Goal: Information Seeking & Learning: Understand process/instructions

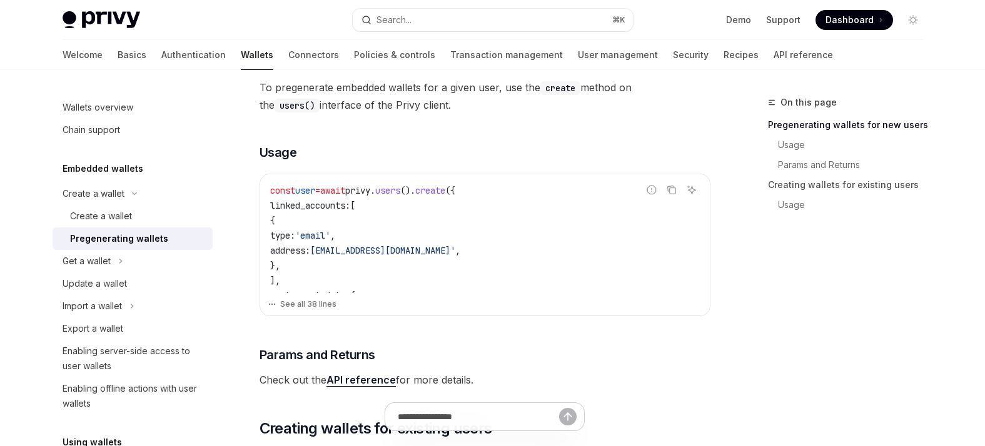
scroll to position [303, 0]
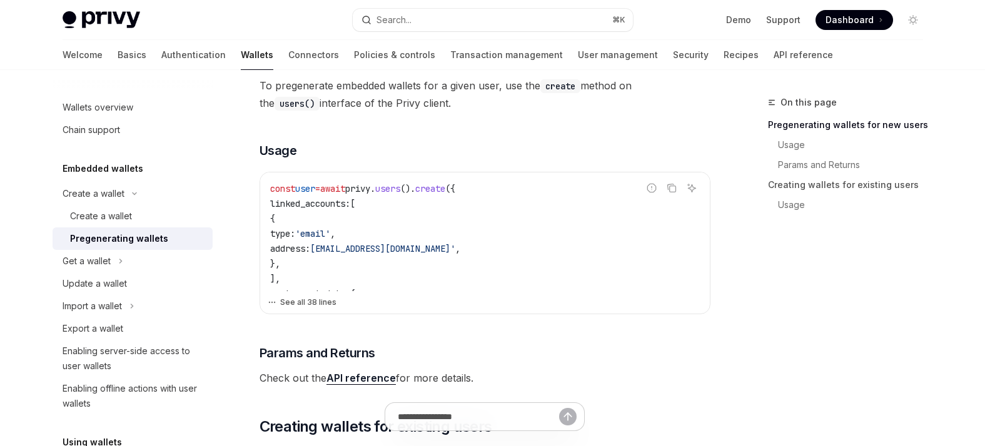
click at [298, 303] on button "See all 38 lines" at bounding box center [485, 303] width 434 height 18
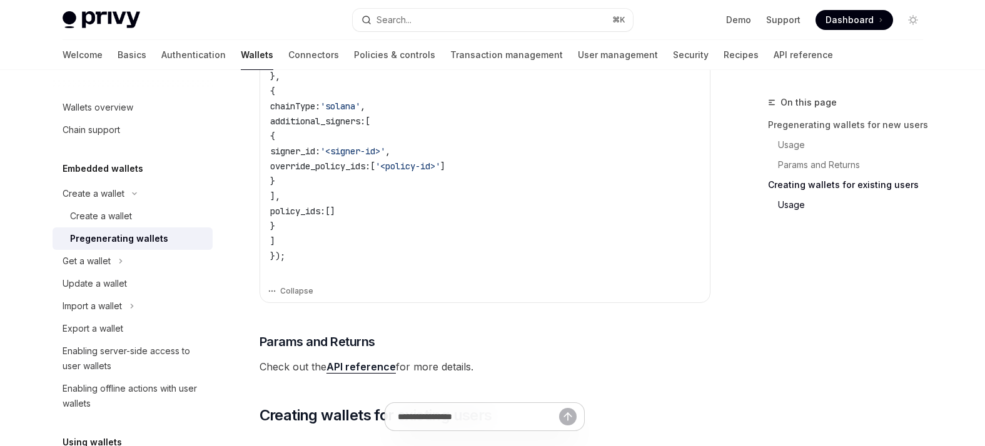
scroll to position [792, 0]
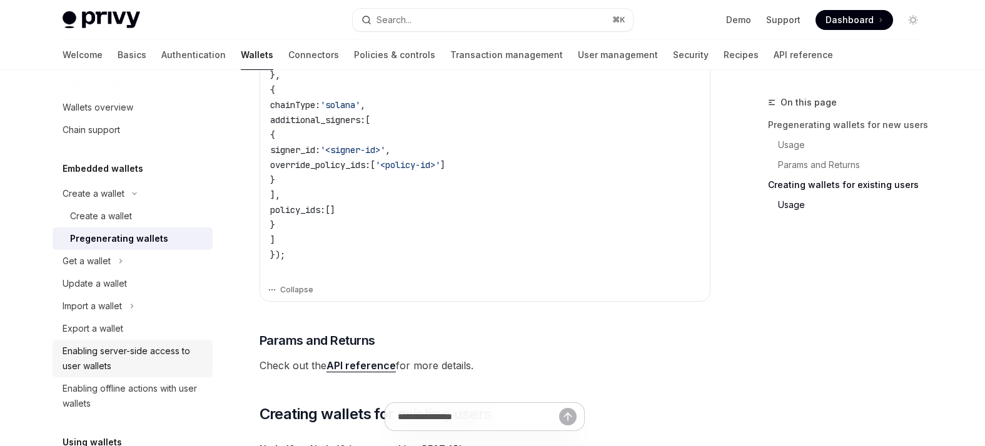
click at [113, 369] on div "Enabling server-side access to user wallets" at bounding box center [134, 359] width 143 height 30
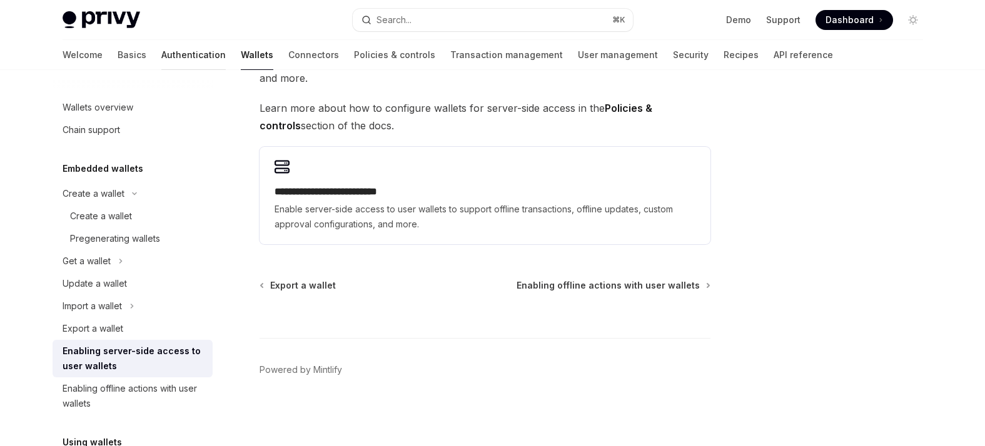
click at [161, 57] on link "Authentication" at bounding box center [193, 55] width 64 height 30
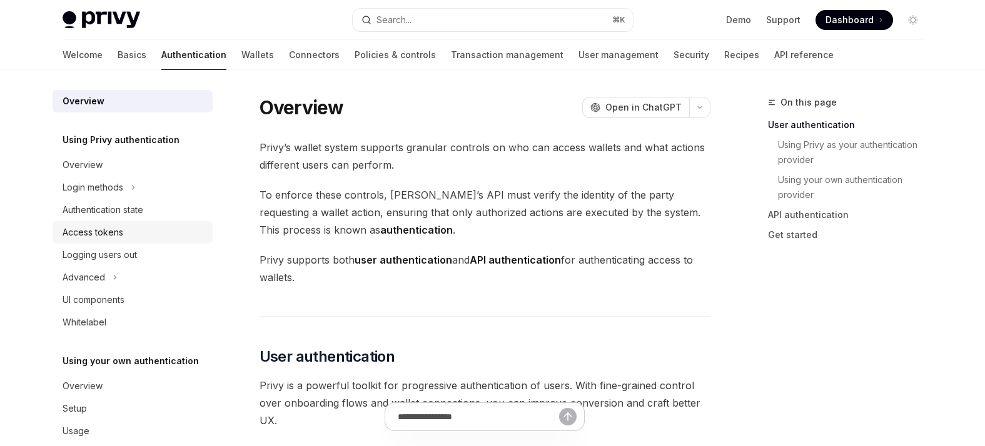
scroll to position [21, 0]
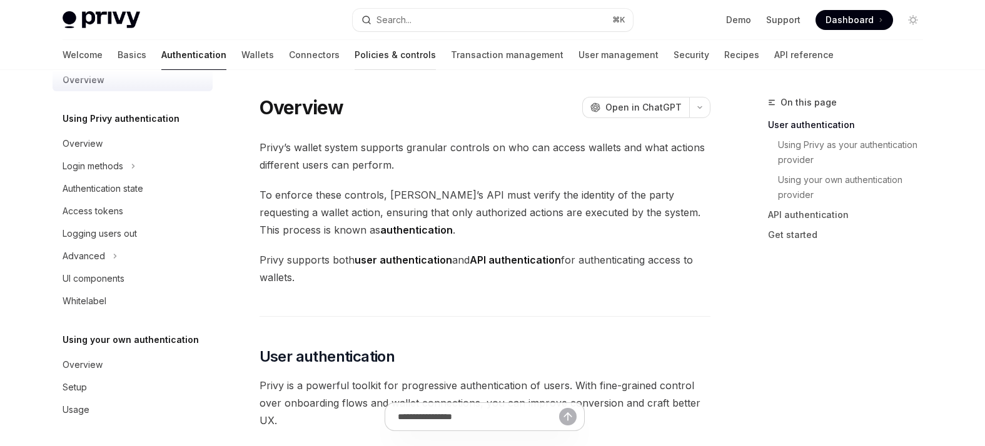
click at [354, 63] on link "Policies & controls" at bounding box center [394, 55] width 81 height 30
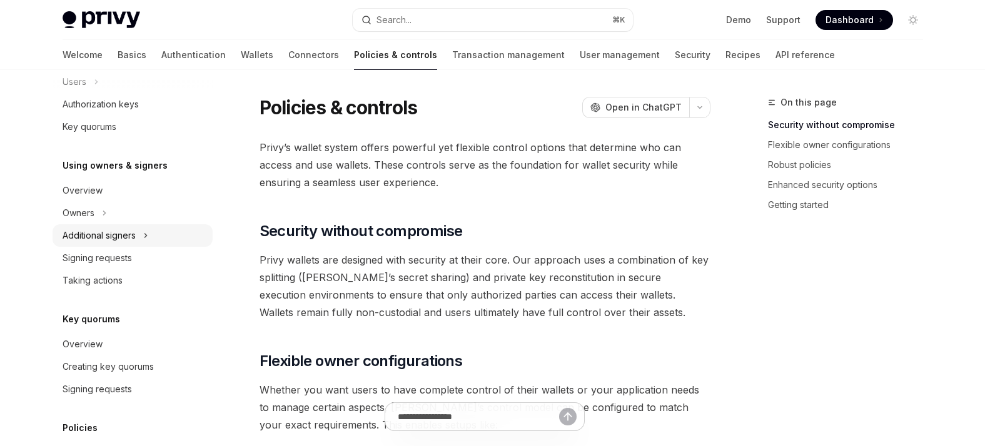
scroll to position [273, 0]
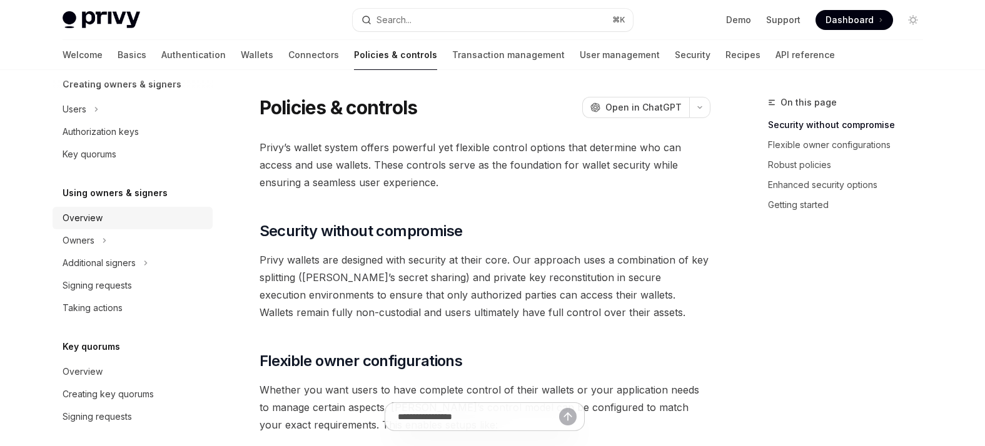
click at [95, 222] on div "Overview" at bounding box center [83, 218] width 40 height 15
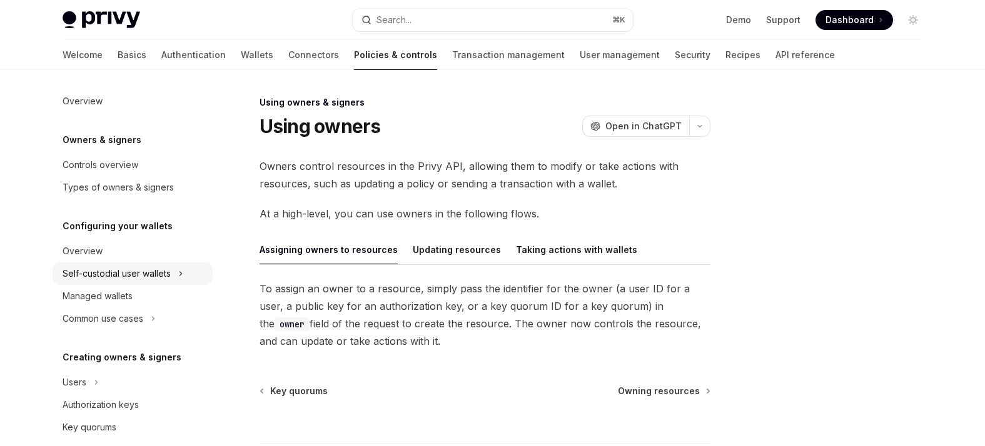
click at [109, 278] on div "Self-custodial user wallets" at bounding box center [117, 273] width 108 height 15
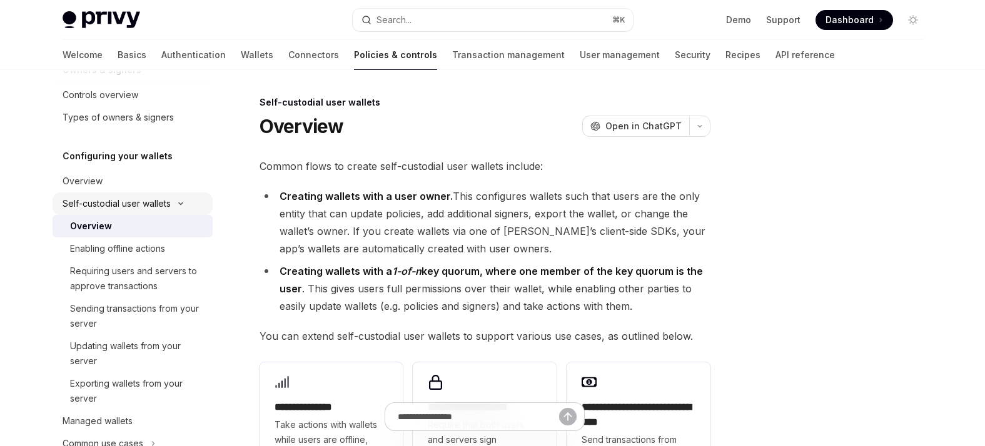
scroll to position [74, 0]
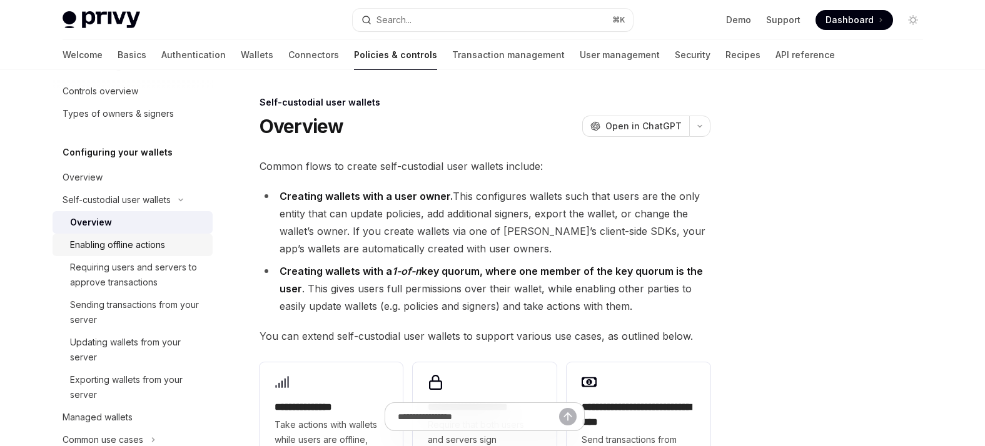
click at [118, 249] on div "Enabling offline actions" at bounding box center [117, 245] width 95 height 15
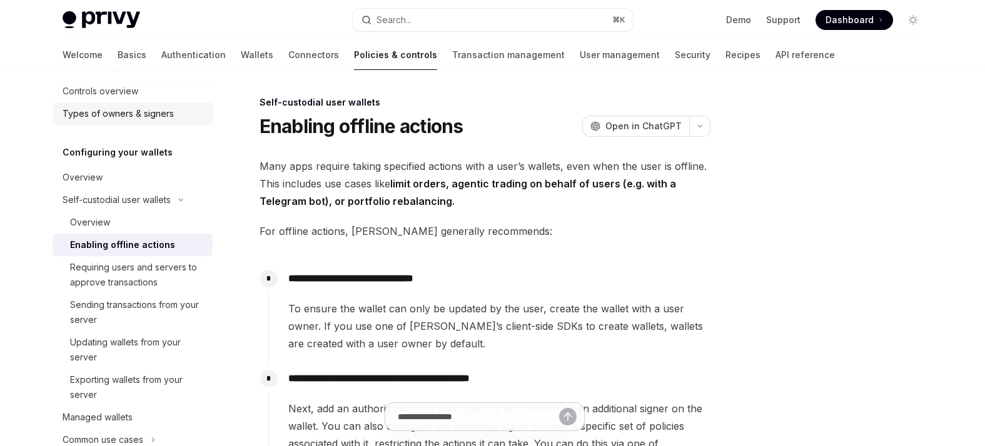
click at [133, 121] on link "Types of owners & signers" at bounding box center [133, 114] width 160 height 23
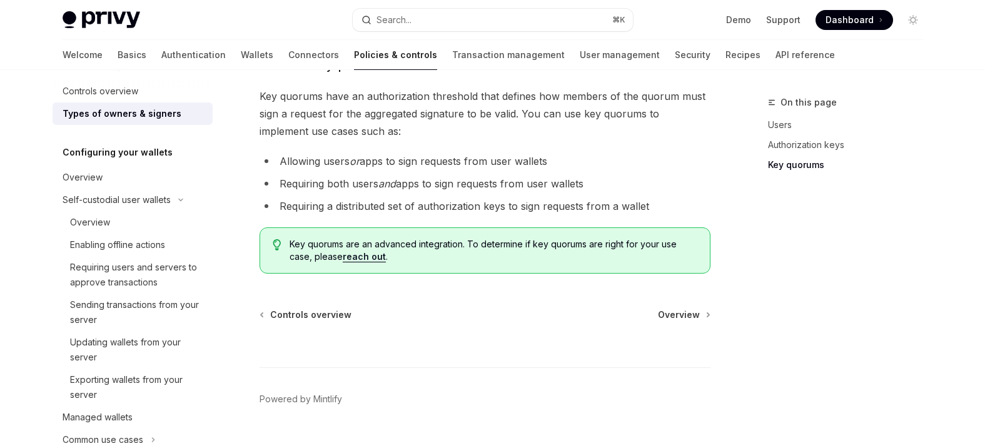
scroll to position [582, 0]
click at [470, 57] on link "Transaction management" at bounding box center [508, 55] width 113 height 30
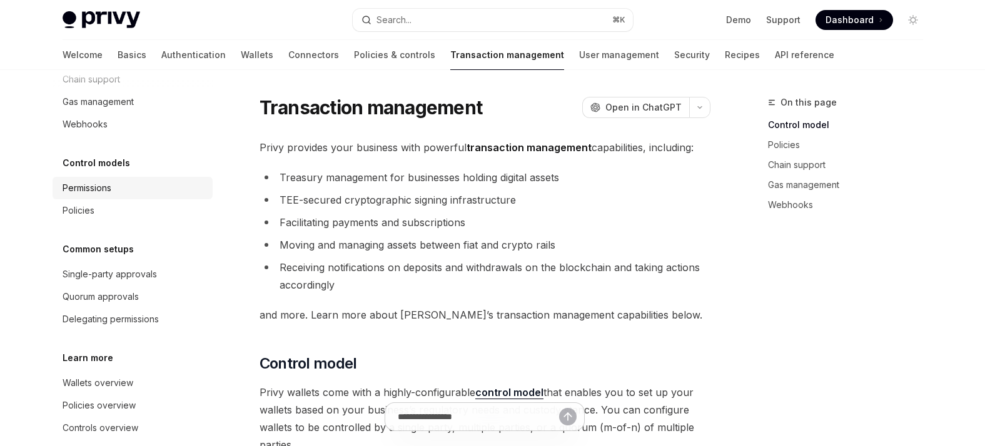
scroll to position [104, 0]
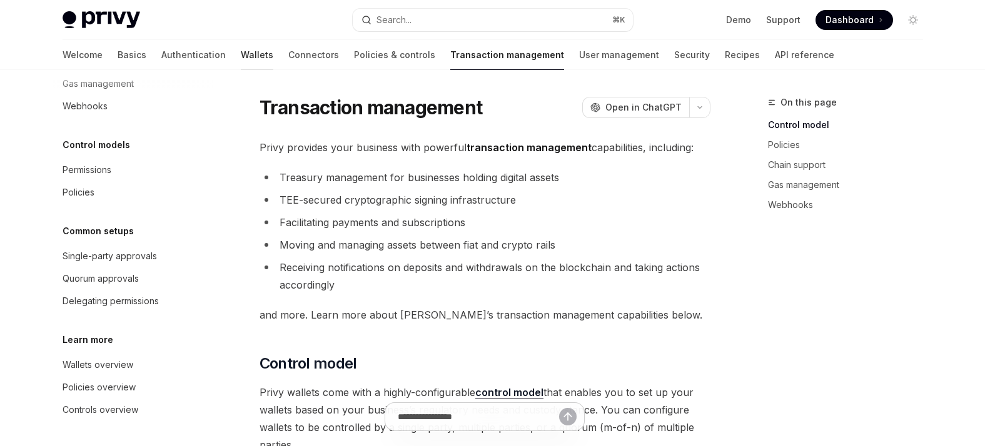
click at [241, 61] on link "Wallets" at bounding box center [257, 55] width 33 height 30
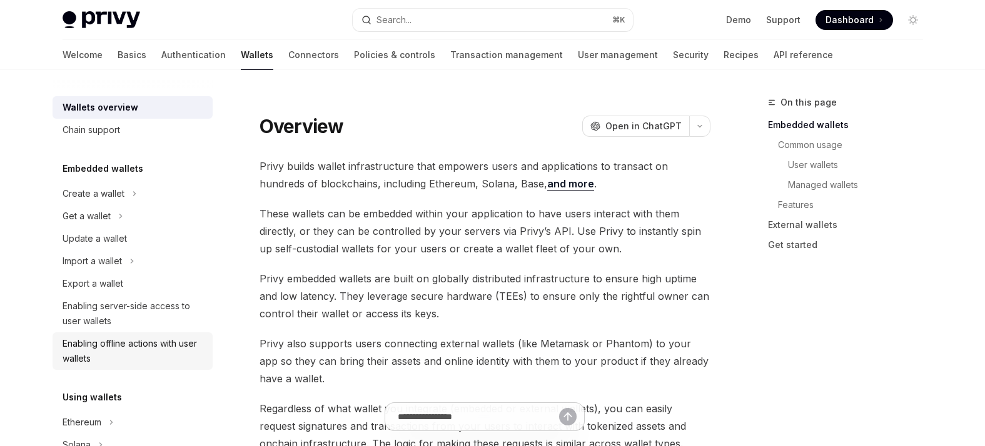
click at [139, 346] on div "Enabling offline actions with user wallets" at bounding box center [134, 351] width 143 height 30
type textarea "*"
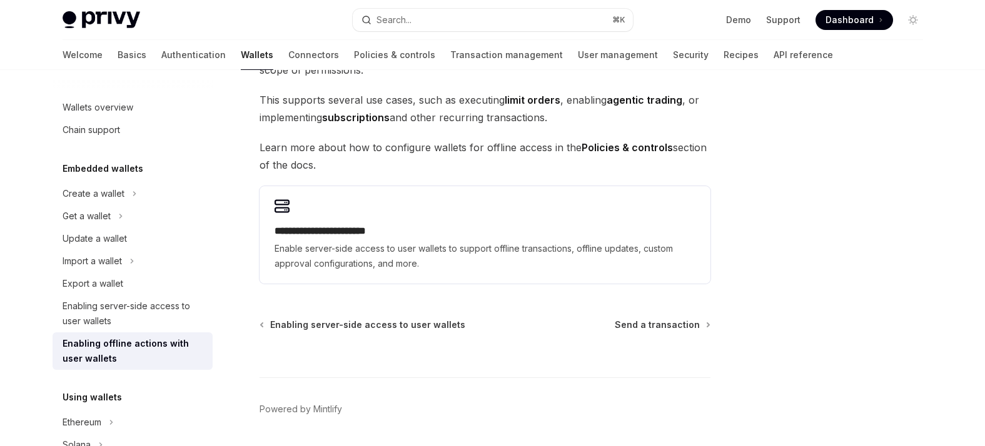
scroll to position [176, 0]
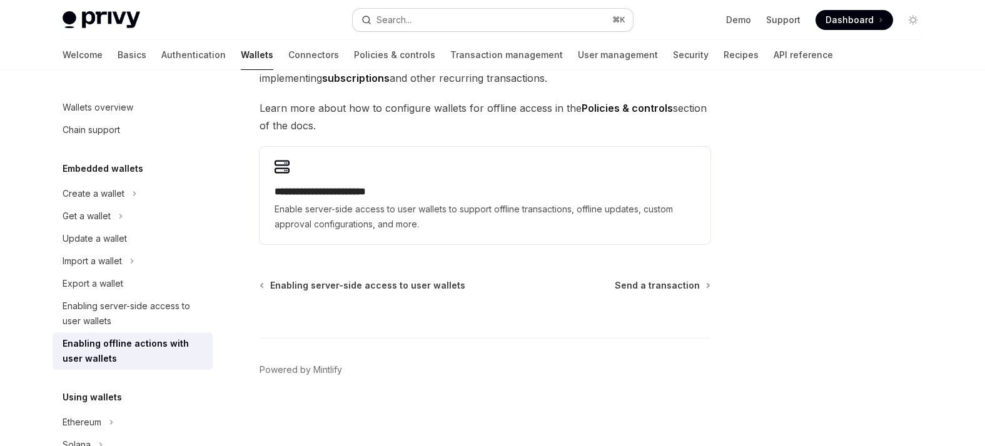
click at [443, 18] on button "Search... ⌘ K" at bounding box center [493, 20] width 280 height 23
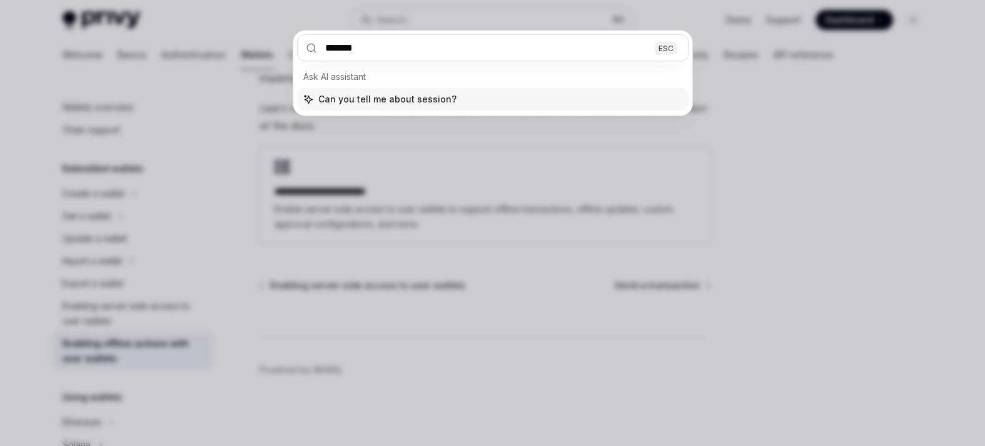
type input "*******"
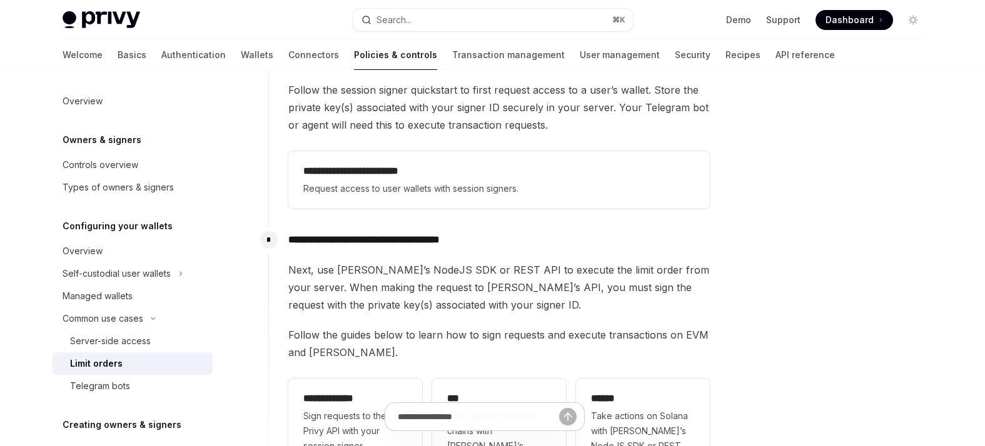
scroll to position [244, 0]
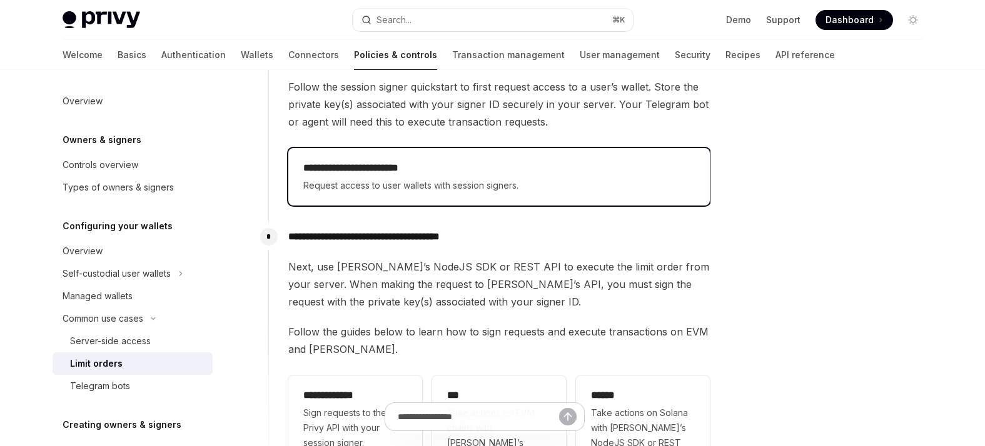
click at [496, 186] on span "Request access to user wallets with session signers." at bounding box center [498, 185] width 391 height 15
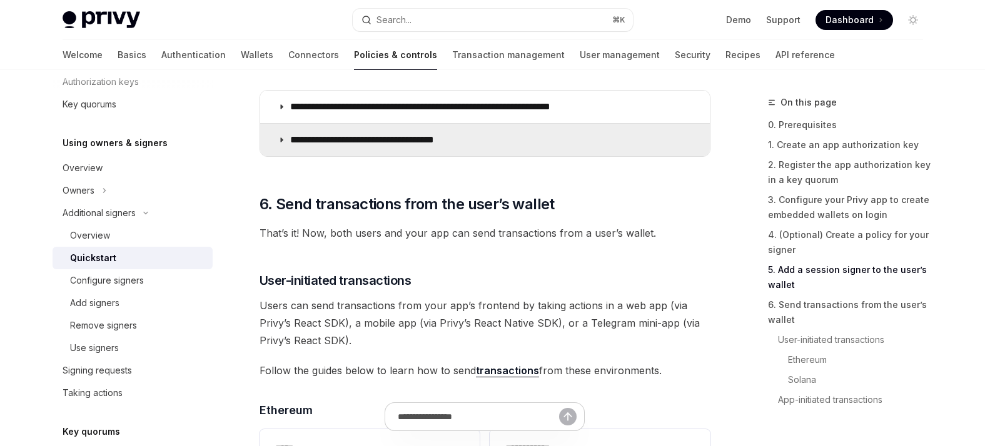
scroll to position [2343, 0]
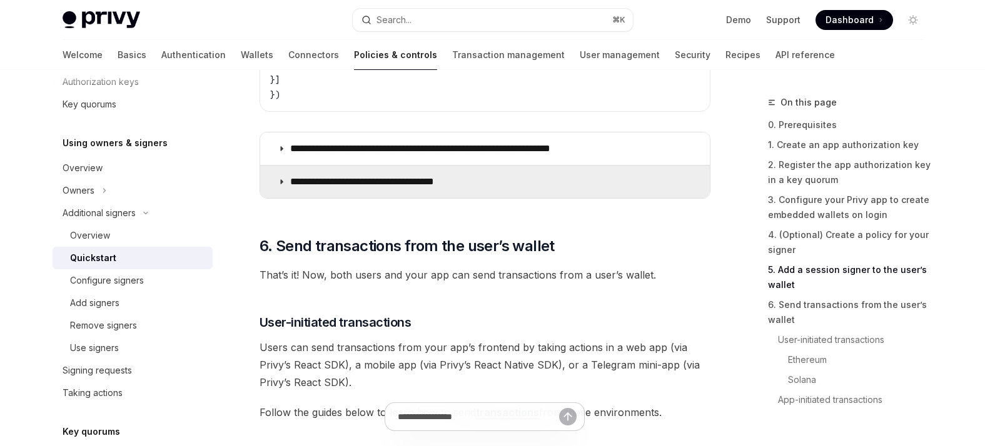
click at [403, 188] on p "**********" at bounding box center [377, 182] width 175 height 13
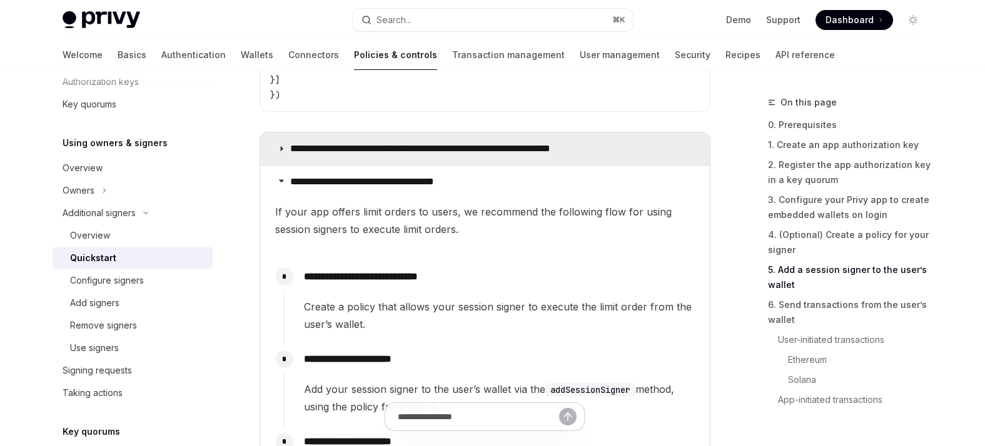
click at [476, 160] on summary "**********" at bounding box center [484, 149] width 449 height 33
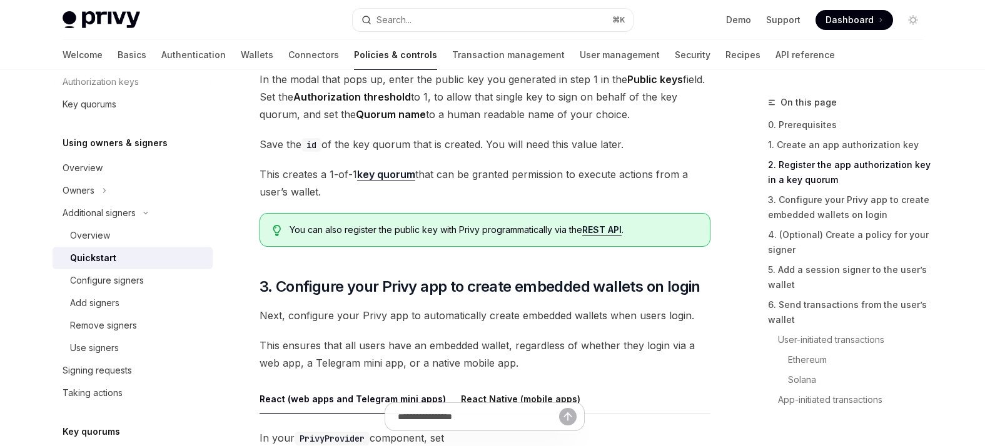
scroll to position [1005, 0]
click at [98, 213] on div "Additional signers" at bounding box center [99, 213] width 73 height 15
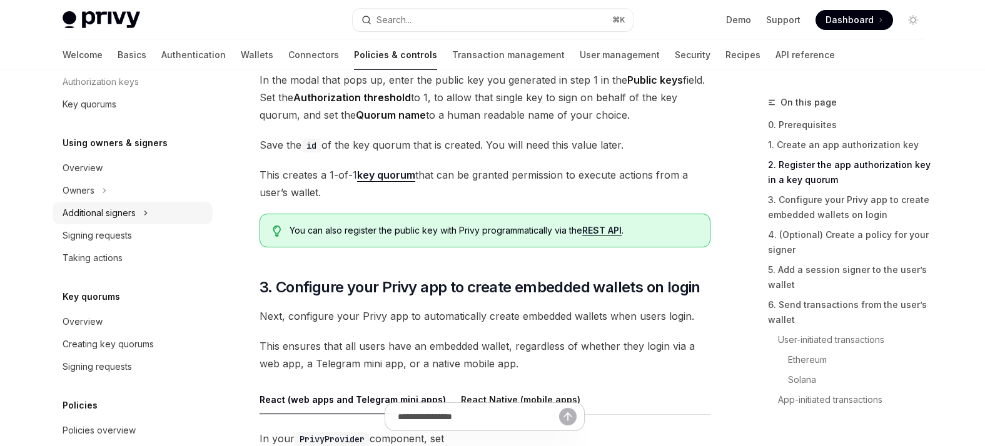
click at [98, 213] on div "Additional signers" at bounding box center [99, 213] width 73 height 15
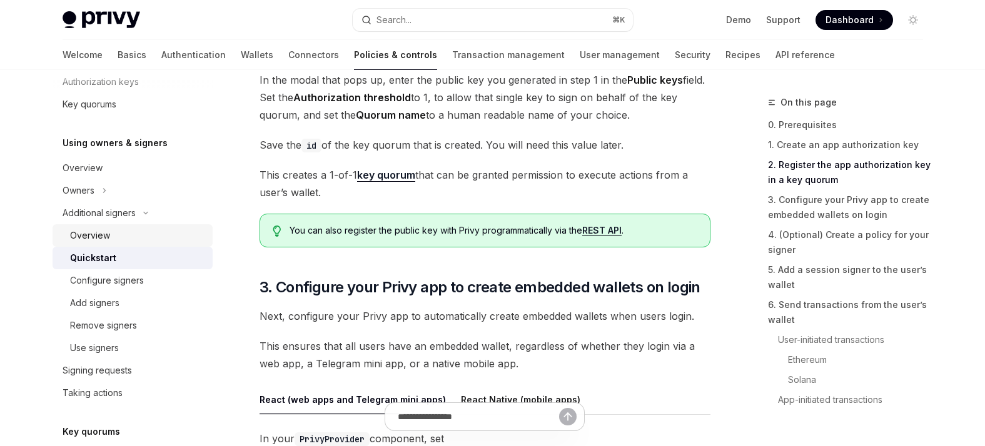
click at [92, 232] on div "Overview" at bounding box center [90, 235] width 40 height 15
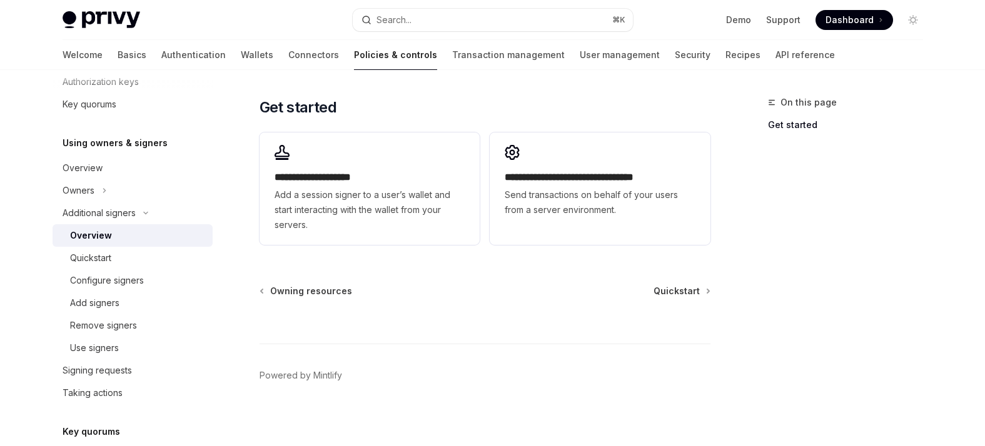
scroll to position [399, 0]
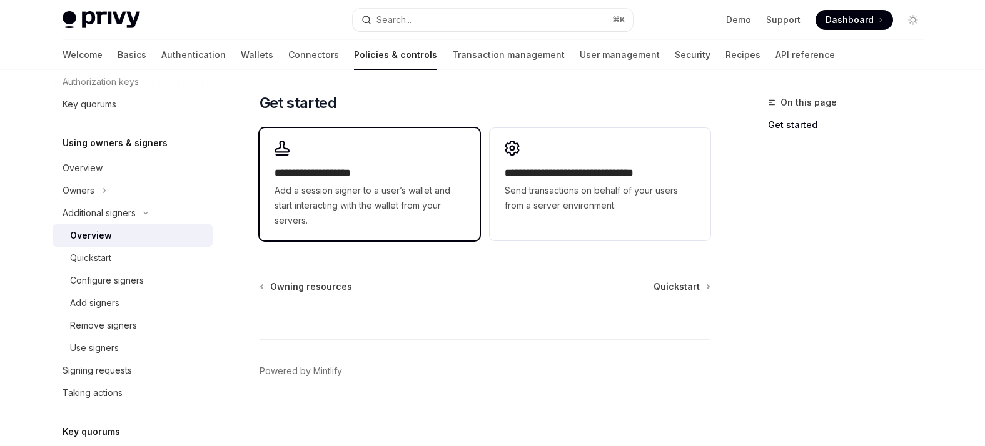
click at [369, 205] on span "Add a session signer to a user’s wallet and start interacting with the wallet f…" at bounding box center [369, 205] width 190 height 45
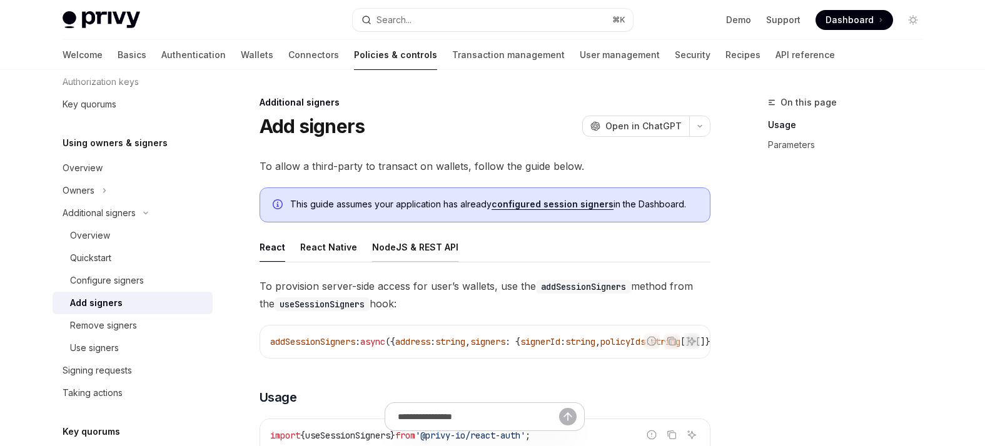
click at [423, 243] on div "NodeJS & REST API" at bounding box center [415, 247] width 86 height 29
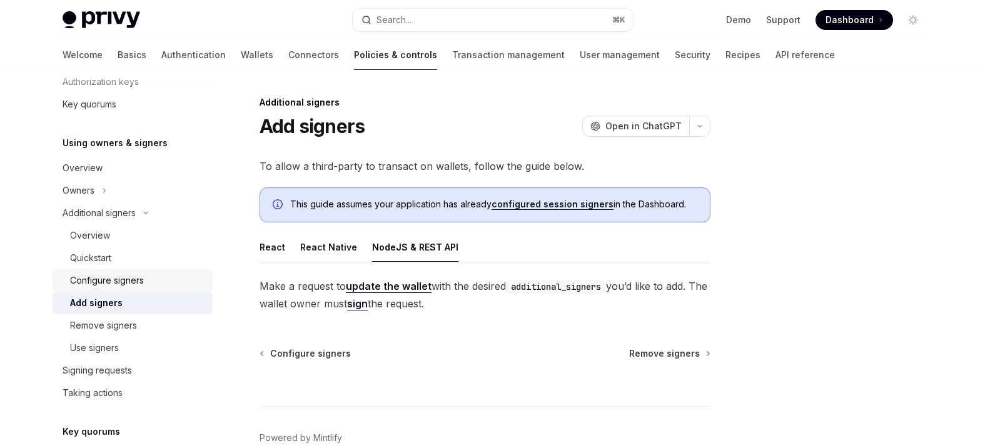
click at [115, 278] on div "Configure signers" at bounding box center [107, 280] width 74 height 15
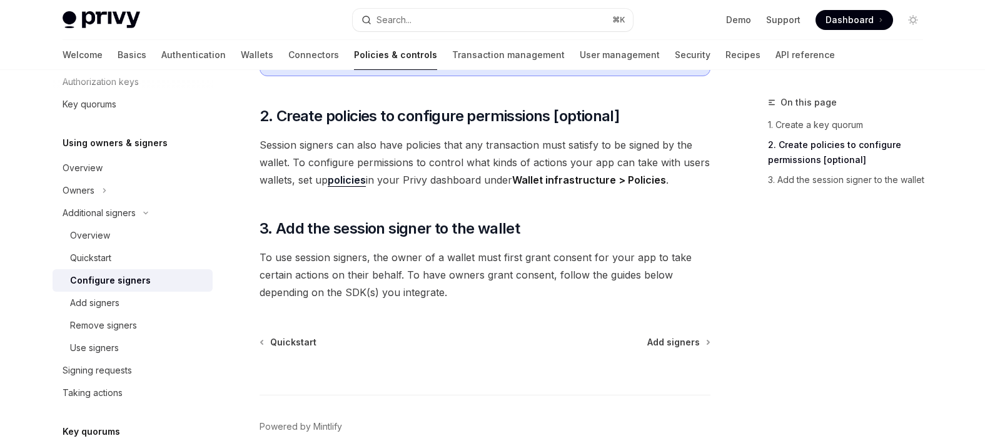
scroll to position [482, 0]
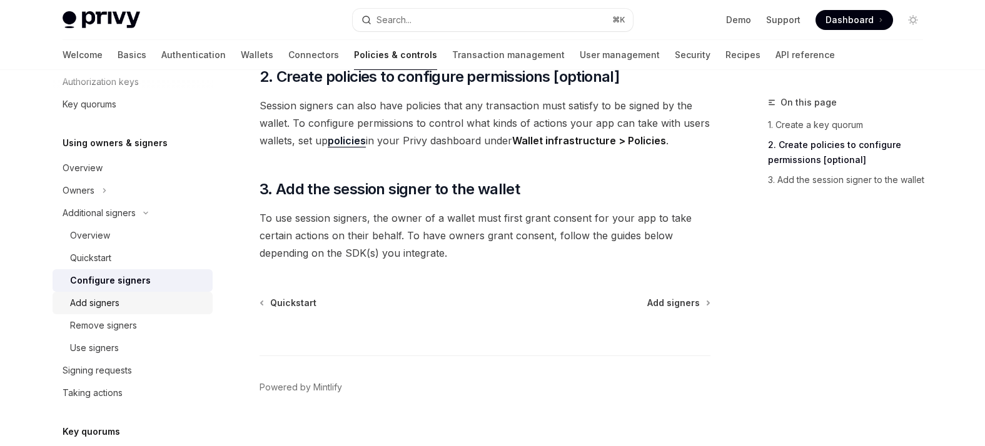
click at [107, 308] on div "Add signers" at bounding box center [94, 303] width 49 height 15
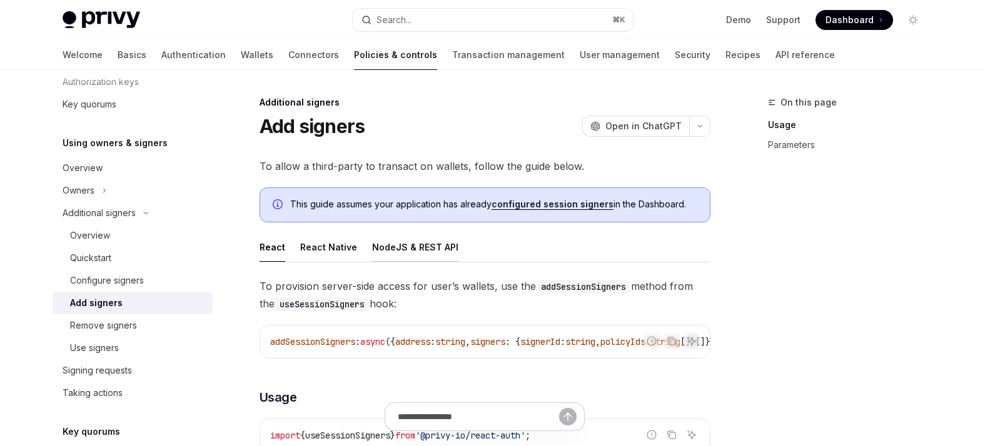
click at [431, 256] on div "NodeJS & REST API" at bounding box center [415, 247] width 86 height 29
type textarea "*"
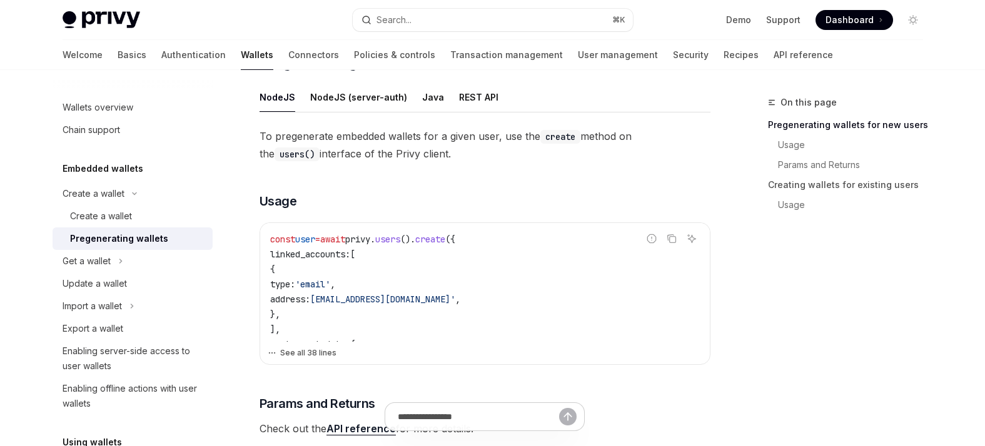
click at [292, 351] on button "See all 38 lines" at bounding box center [485, 353] width 434 height 18
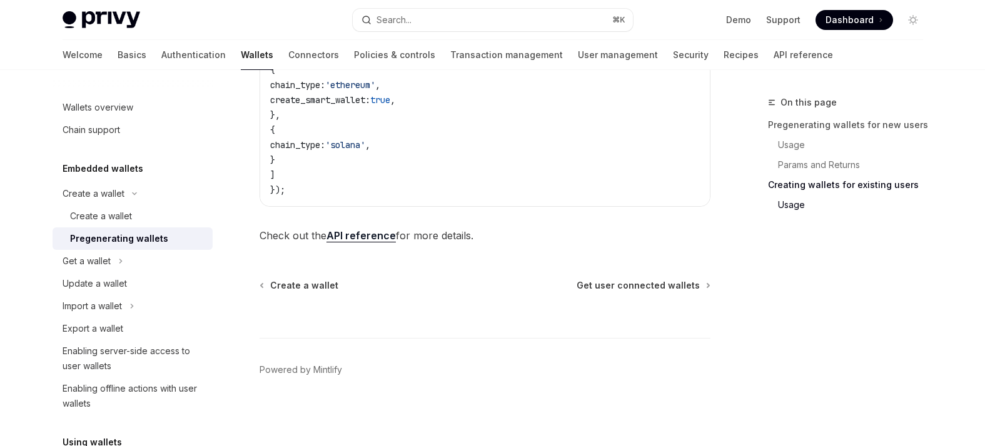
scroll to position [1348, 0]
click at [453, 348] on footer "Powered by Mintlify" at bounding box center [484, 392] width 451 height 108
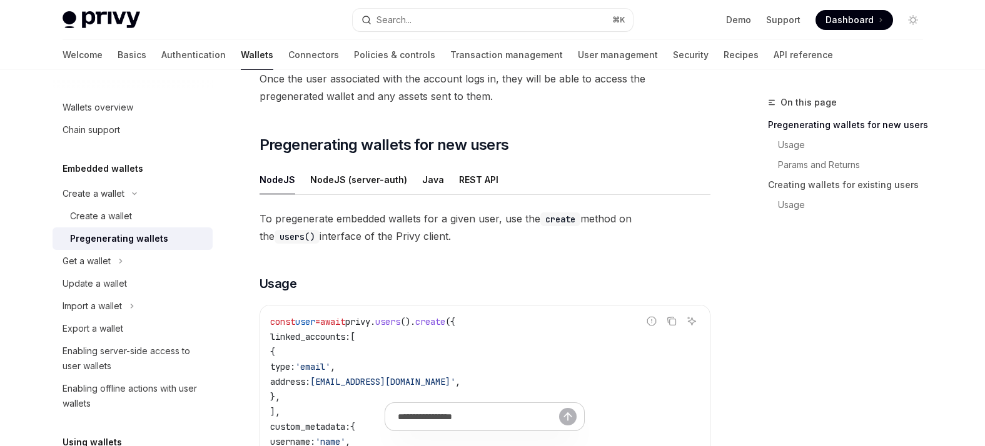
scroll to position [171, 0]
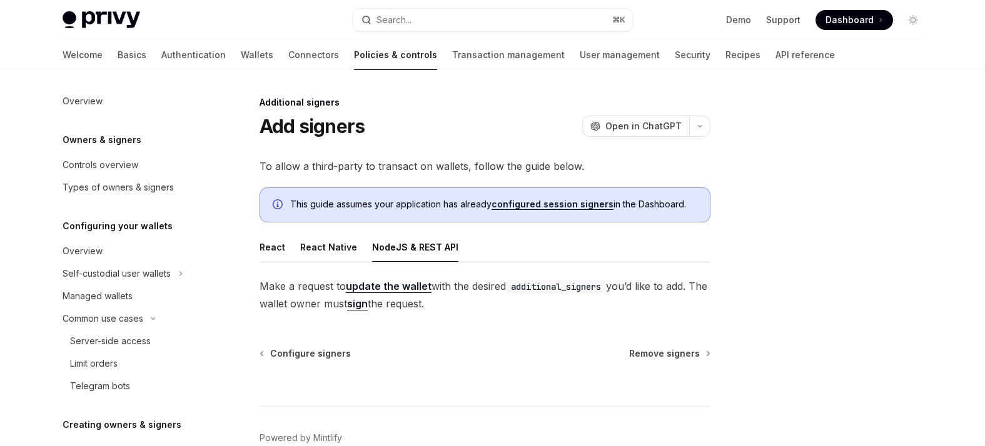
scroll to position [391, 0]
